Goal: Task Accomplishment & Management: Use online tool/utility

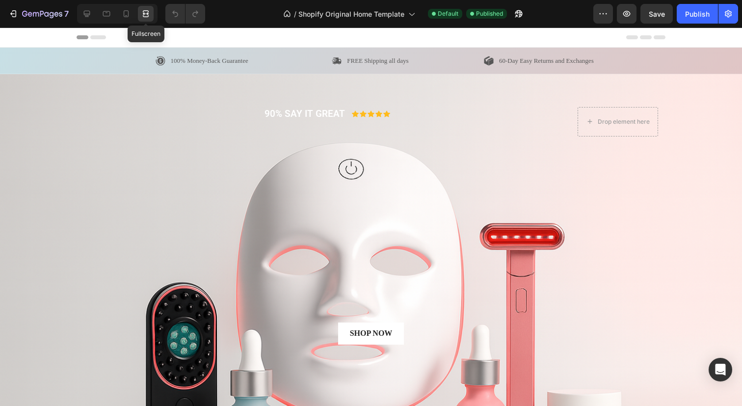
click at [145, 14] on icon at bounding box center [146, 14] width 10 height 10
click at [88, 17] on icon at bounding box center [87, 14] width 10 height 10
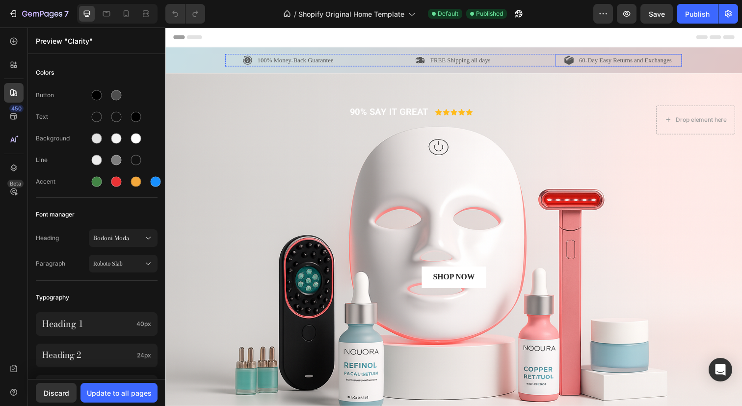
click at [592, 62] on p "60-Day Easy Returns and Exchanges" at bounding box center [635, 61] width 95 height 10
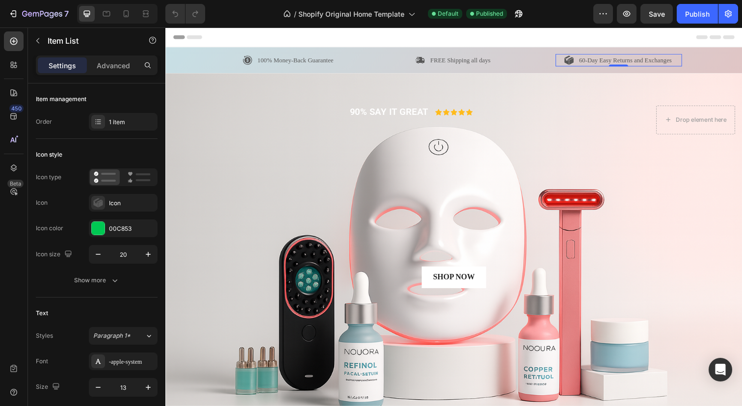
click at [590, 62] on p "60-Day Easy Returns and Exchanges" at bounding box center [635, 61] width 95 height 10
click at [666, 13] on button "Save" at bounding box center [657, 14] width 32 height 20
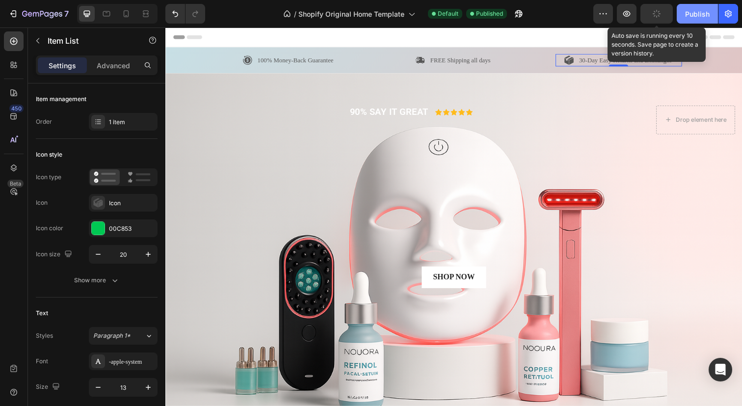
click at [704, 13] on div "Publish" at bounding box center [697, 14] width 25 height 10
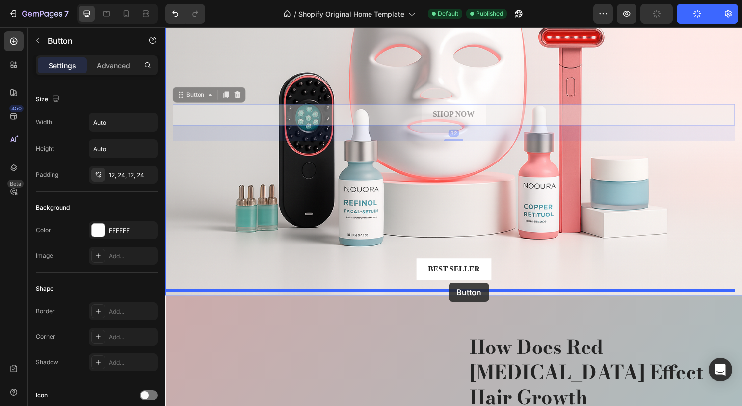
scroll to position [203, 0]
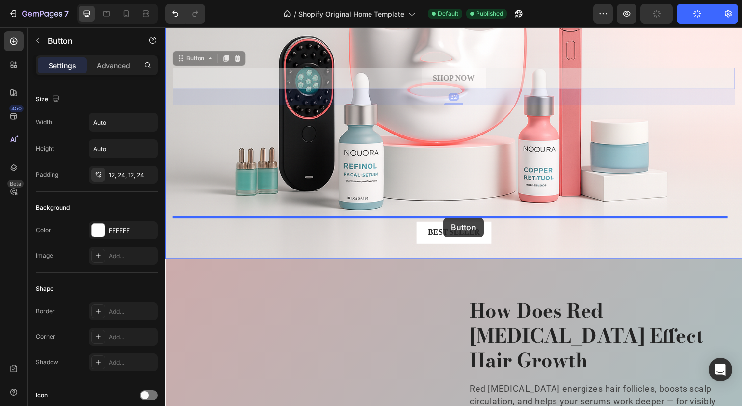
drag, startPoint x: 514, startPoint y: 222, endPoint x: 449, endPoint y: 222, distance: 64.8
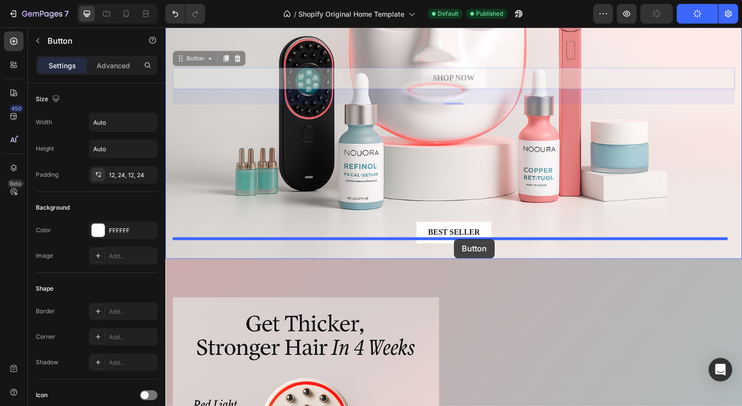
drag, startPoint x: 512, startPoint y: 78, endPoint x: 460, endPoint y: 244, distance: 173.8
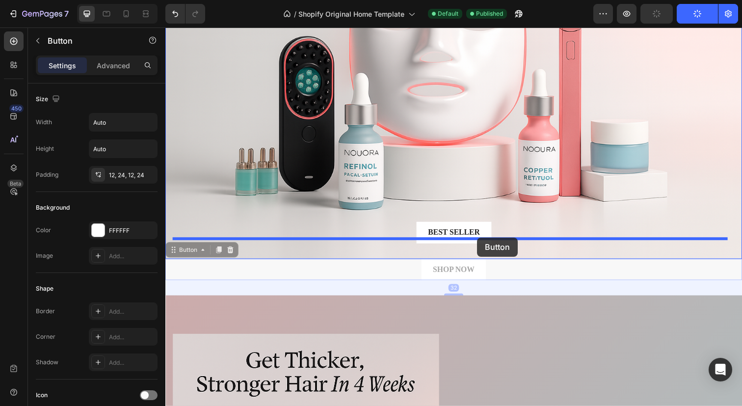
drag, startPoint x: 502, startPoint y: 269, endPoint x: 484, endPoint y: 242, distance: 32.4
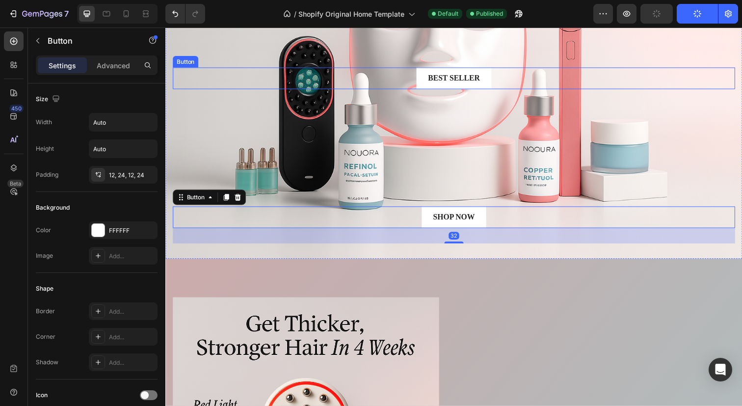
click at [528, 83] on div "Best Seller Button" at bounding box center [460, 79] width 574 height 22
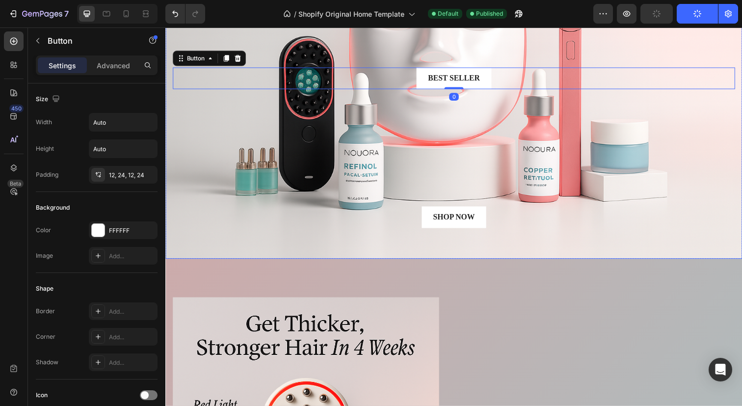
click at [552, 128] on div "90% SAY IT GREAT Text Block Icon Icon Icon Icon Icon Icon List Row Drop element…" at bounding box center [460, 76] width 574 height 344
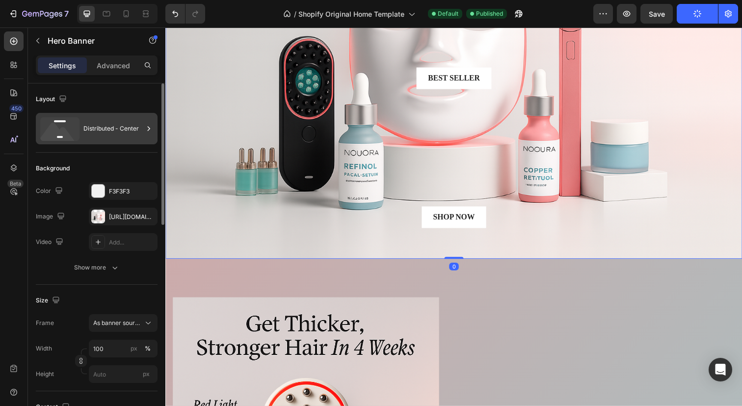
click at [85, 126] on div "Distributed - Center" at bounding box center [113, 128] width 60 height 23
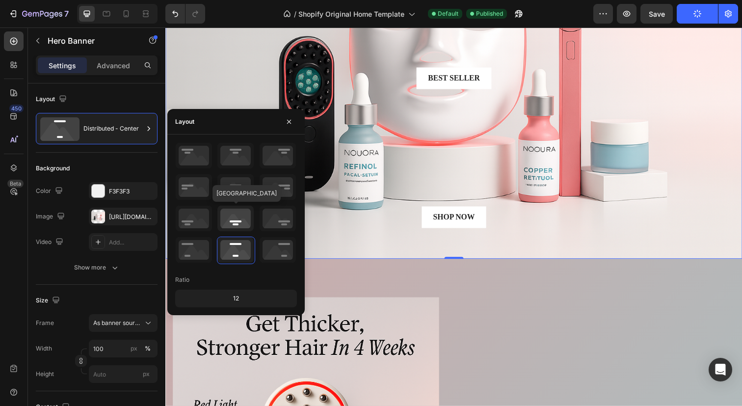
click at [243, 222] on icon at bounding box center [236, 219] width 36 height 26
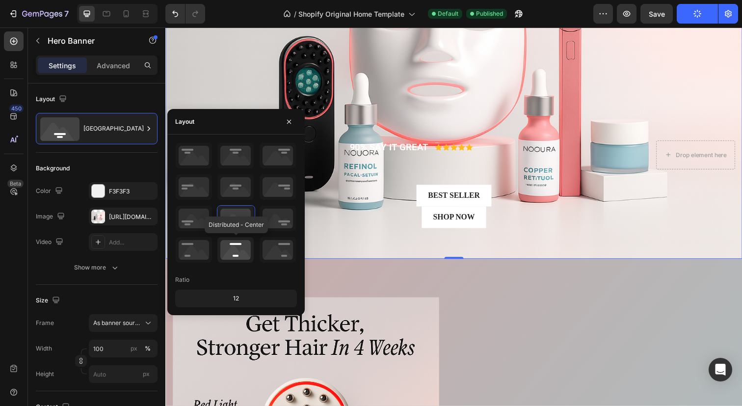
click at [242, 243] on icon at bounding box center [236, 250] width 36 height 26
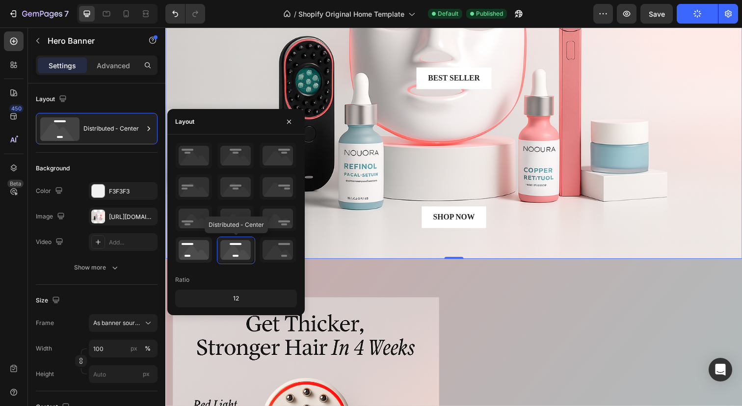
click at [193, 248] on icon at bounding box center [194, 250] width 36 height 26
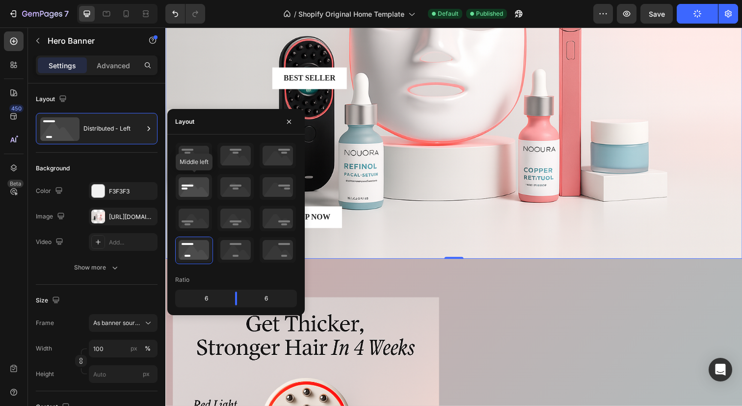
click at [197, 194] on icon at bounding box center [194, 187] width 36 height 26
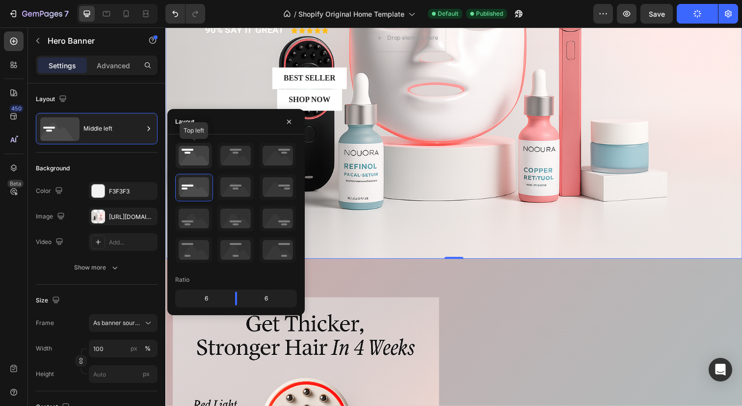
click at [195, 149] on icon at bounding box center [194, 156] width 36 height 26
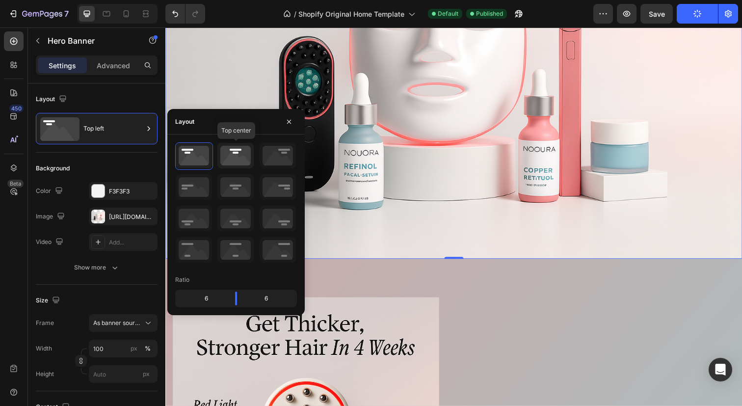
click at [235, 149] on icon at bounding box center [236, 156] width 36 height 26
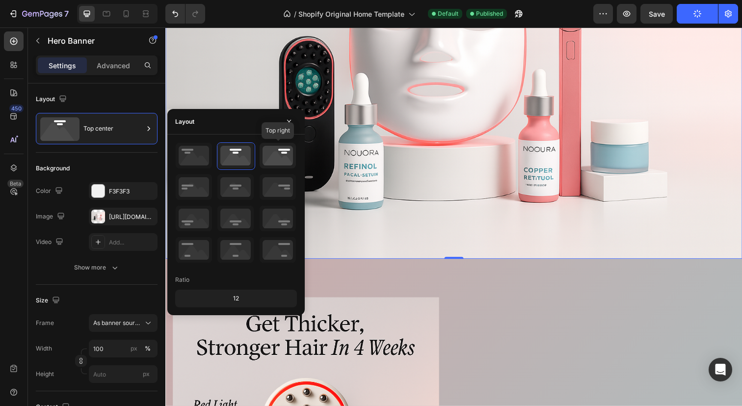
click at [296, 151] on div at bounding box center [278, 156] width 37 height 26
click at [287, 185] on icon at bounding box center [278, 187] width 36 height 26
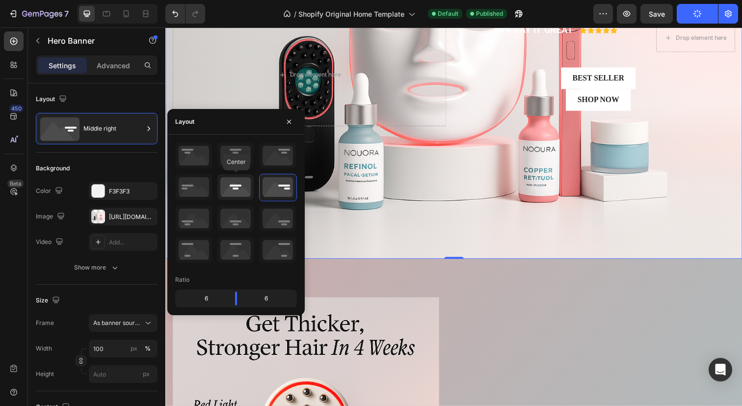
click at [243, 196] on icon at bounding box center [236, 187] width 36 height 26
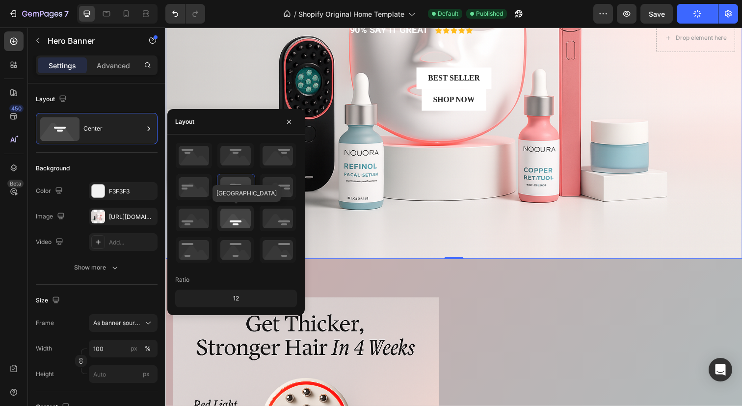
click at [249, 230] on icon at bounding box center [236, 219] width 36 height 26
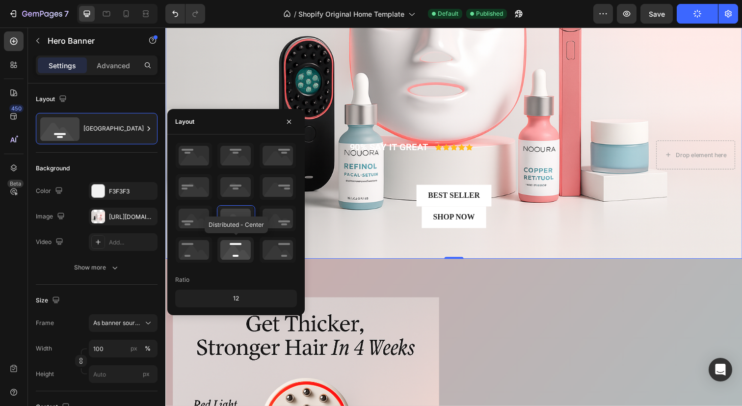
click at [238, 245] on icon at bounding box center [236, 250] width 36 height 26
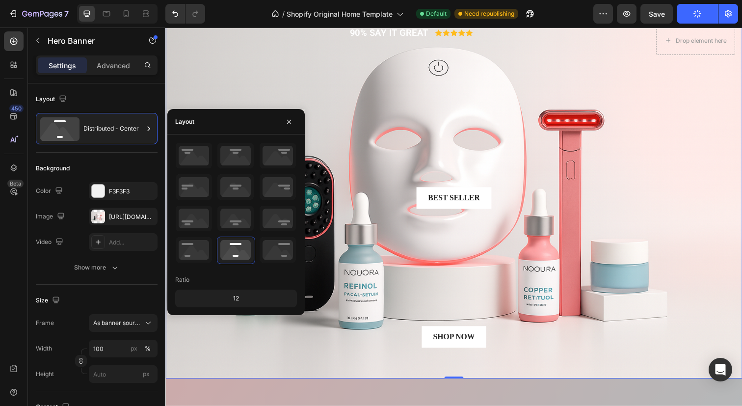
scroll to position [82, 0]
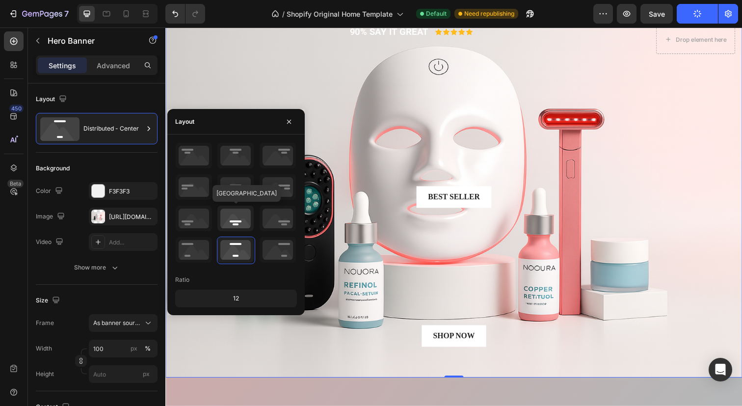
click at [236, 221] on icon at bounding box center [236, 219] width 36 height 26
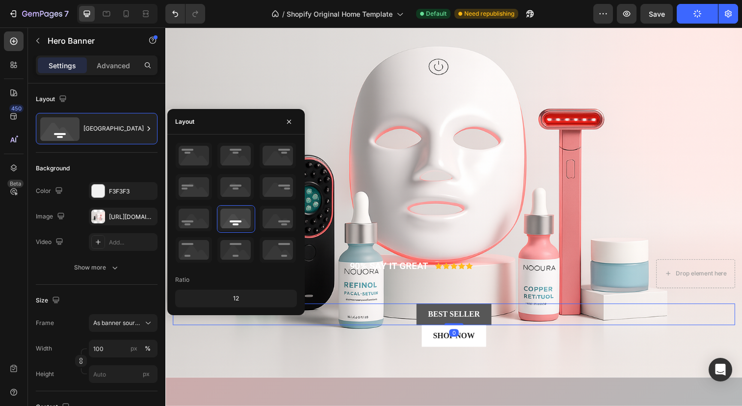
click at [491, 317] on link "Best Seller" at bounding box center [460, 320] width 77 height 22
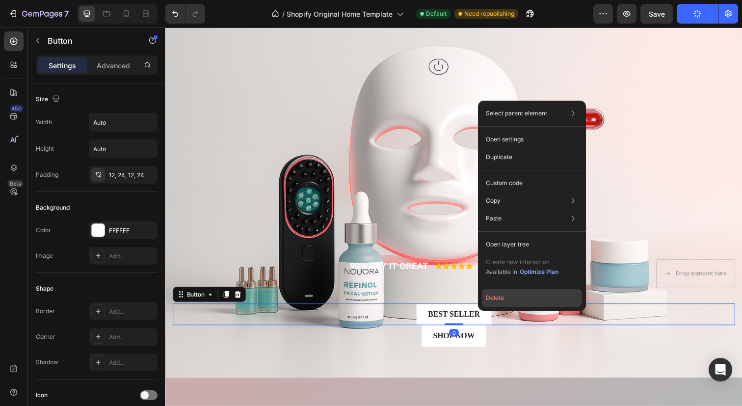
click at [491, 299] on button "Delete" at bounding box center [532, 298] width 100 height 18
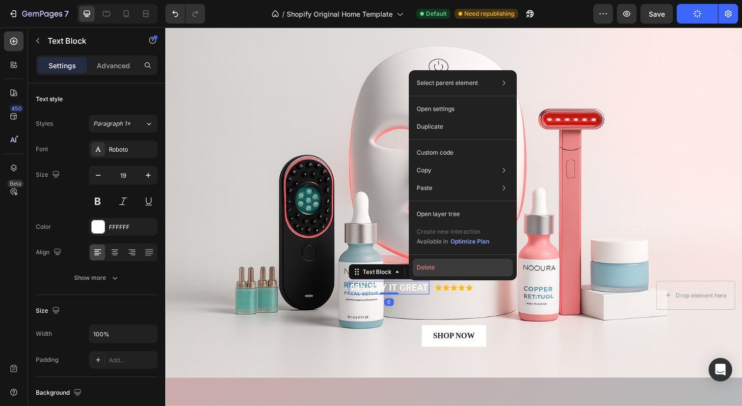
click at [442, 271] on button "Delete" at bounding box center [463, 268] width 100 height 18
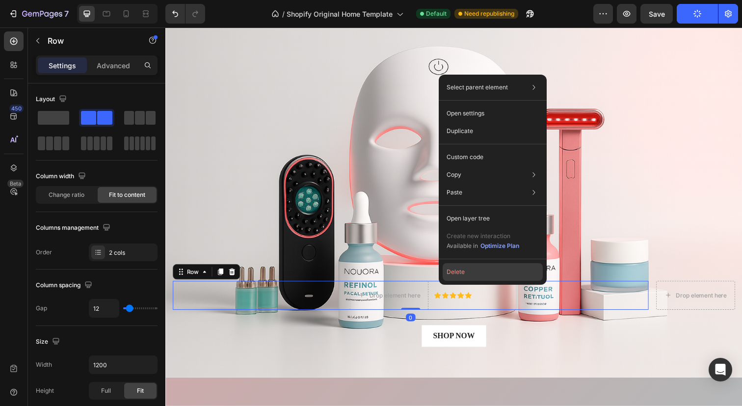
click at [454, 270] on button "Delete" at bounding box center [493, 272] width 100 height 18
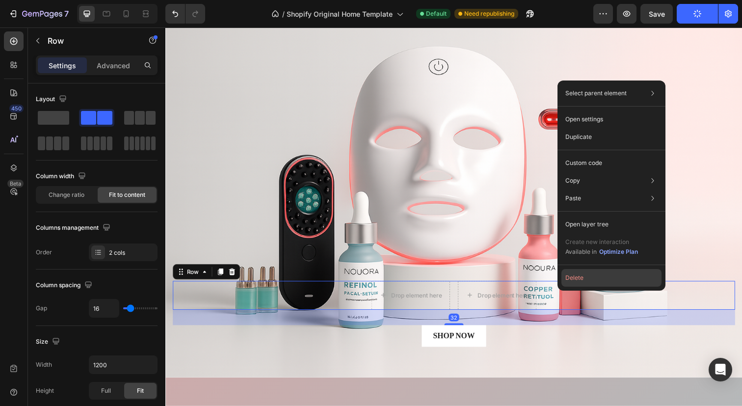
click at [572, 273] on button "Delete" at bounding box center [612, 278] width 100 height 18
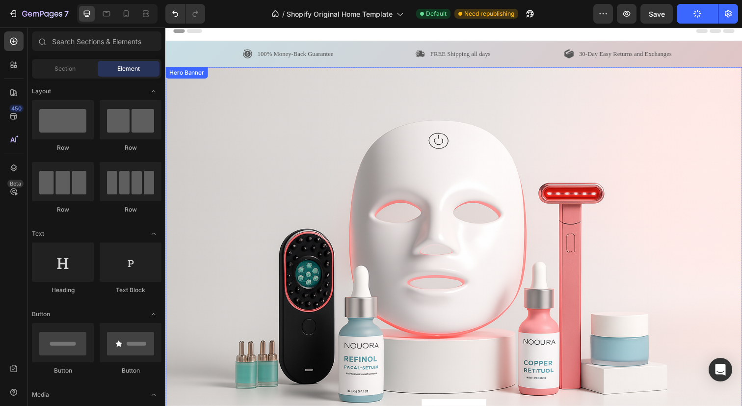
scroll to position [0, 0]
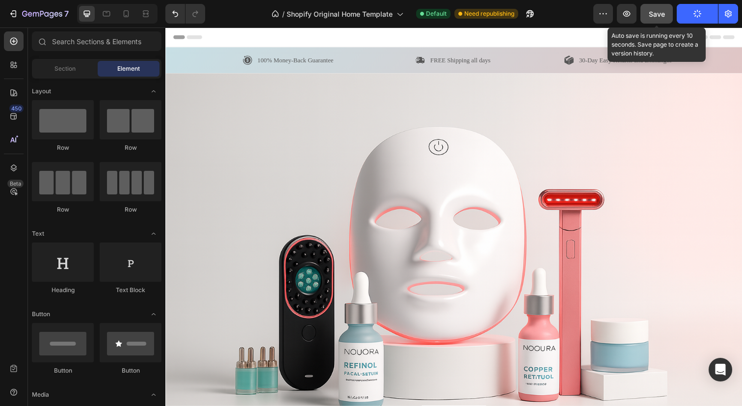
click at [658, 15] on span "Save" at bounding box center [657, 14] width 16 height 8
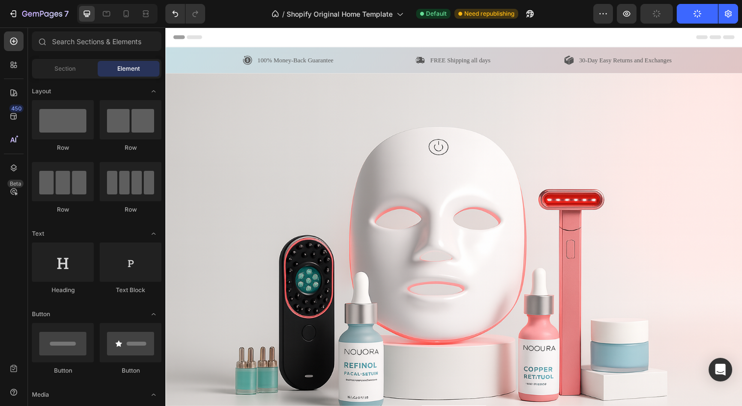
click at [683, 15] on button "Publish" at bounding box center [697, 14] width 41 height 20
click at [694, 15] on icon "button" at bounding box center [697, 13] width 9 height 9
click at [692, 14] on div "Publish" at bounding box center [697, 14] width 25 height 10
